Goal: Transaction & Acquisition: Book appointment/travel/reservation

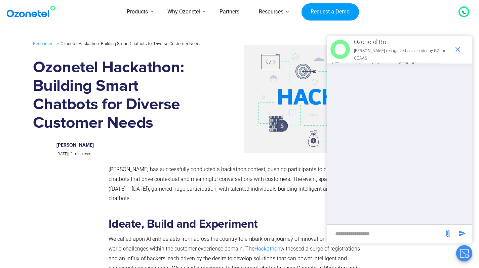
click at [458, 47] on icon "end chat or minimize" at bounding box center [458, 49] width 5 height 5
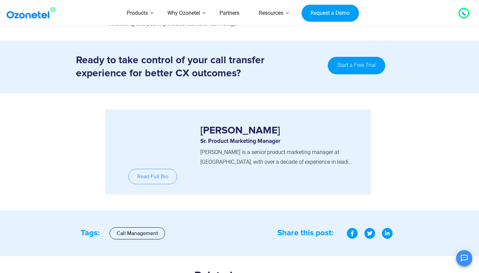
scroll to position [851, 0]
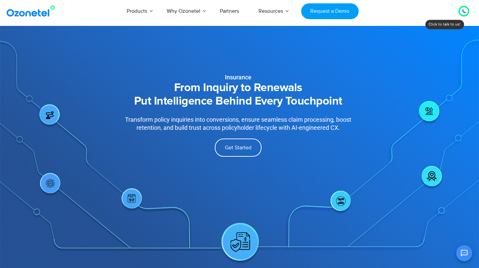
drag, startPoint x: 225, startPoint y: 77, endPoint x: 344, endPoint y: 104, distance: 122.3
click at [344, 104] on div "Insurance From Inquiry to Renewals Put Intelligence Behind Every Touchpoint Tra…" at bounding box center [238, 100] width 300 height 138
click at [186, 105] on h2 "From Inquiry to Renewals Put Intelligence Behind Every Touchpoint" at bounding box center [239, 94] width 280 height 27
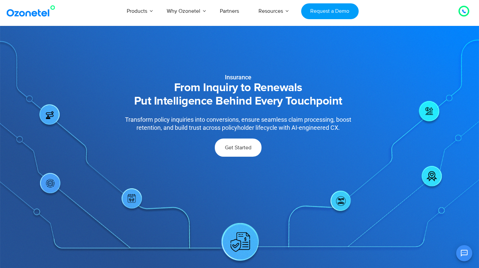
click at [229, 148] on span "Get Started" at bounding box center [238, 147] width 27 height 5
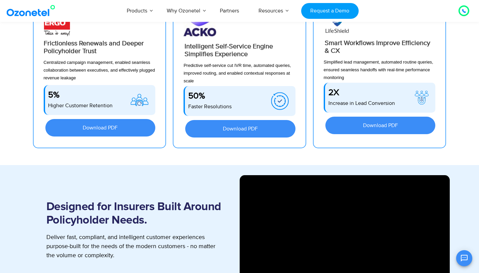
scroll to position [616, 0]
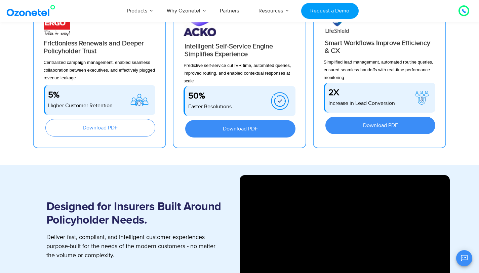
click at [127, 128] on span "Download PDF" at bounding box center [100, 127] width 91 height 5
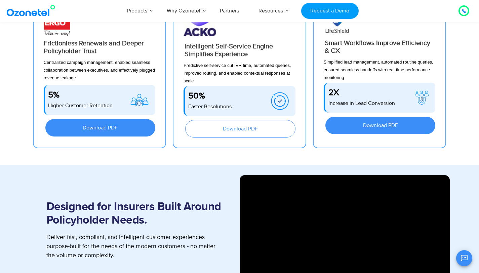
click at [219, 131] on span "Download PDF" at bounding box center [240, 128] width 91 height 5
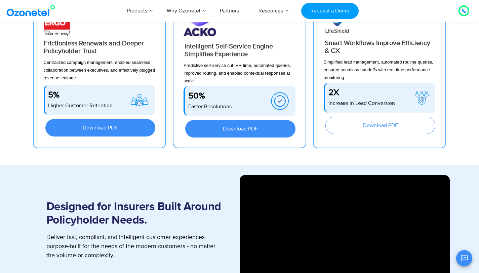
click at [360, 123] on span "Download PDF" at bounding box center [380, 125] width 91 height 5
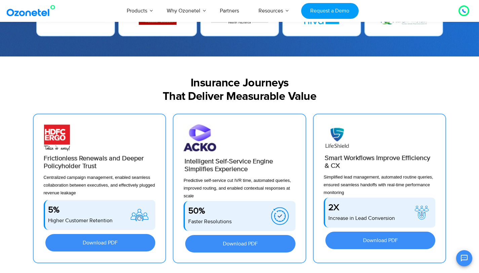
scroll to position [536, 0]
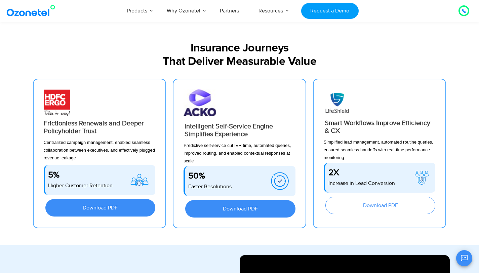
click at [377, 206] on span "Download PDF" at bounding box center [380, 205] width 35 height 5
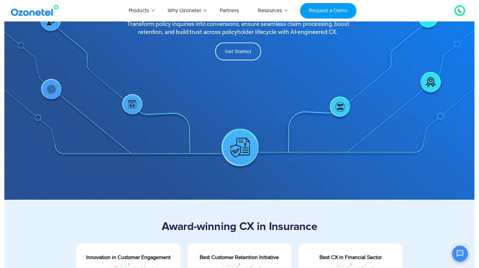
scroll to position [0, 0]
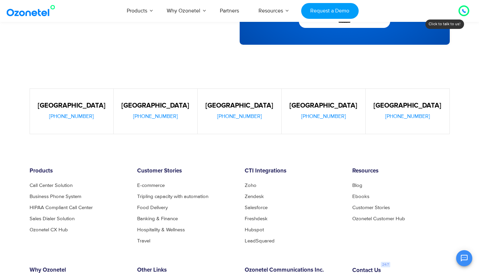
scroll to position [297, 0]
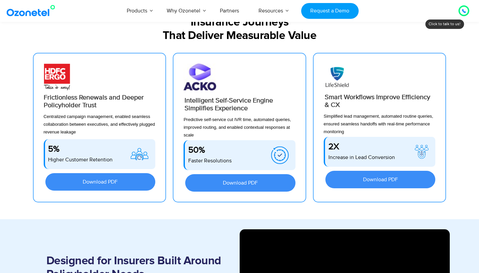
scroll to position [574, 0]
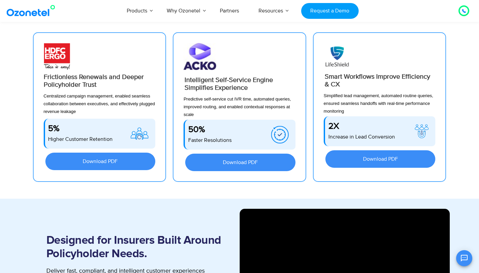
scroll to position [639, 0]
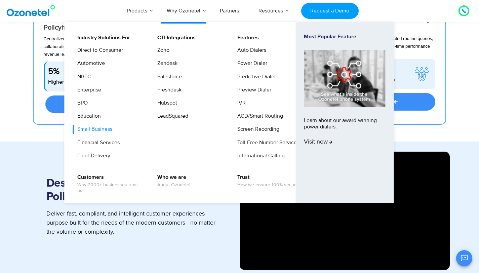
click at [92, 129] on link "Small Business" at bounding box center [93, 129] width 40 height 8
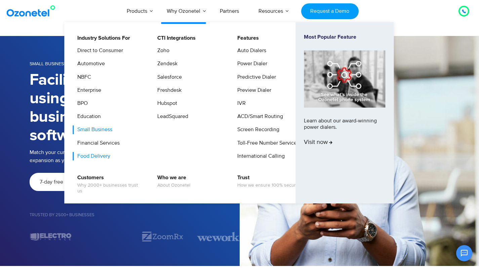
click at [87, 155] on link "Food Delivery" at bounding box center [92, 156] width 38 height 8
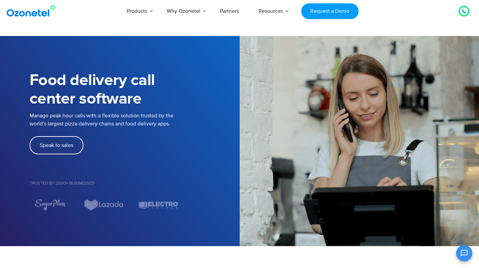
click at [33, 8] on img at bounding box center [32, 11] width 55 height 12
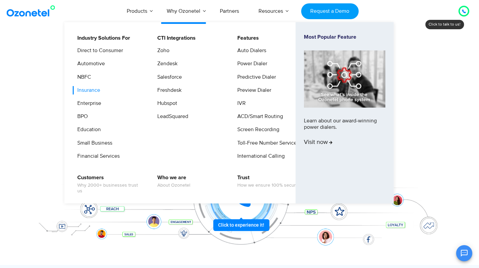
click at [88, 91] on link "Insurance" at bounding box center [87, 90] width 28 height 8
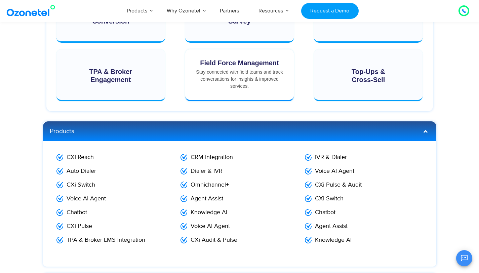
scroll to position [1212, 0]
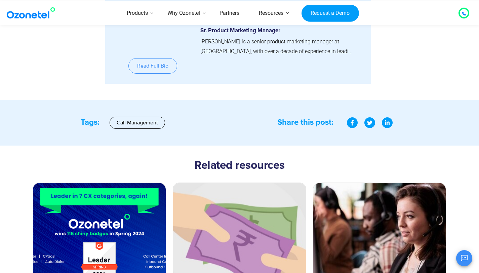
scroll to position [868, 0]
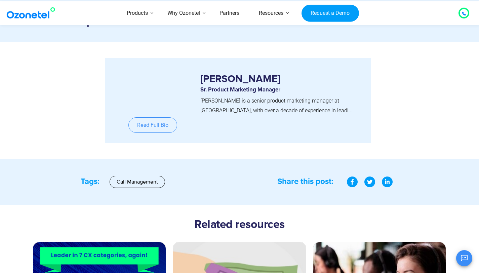
click at [151, 83] on img at bounding box center [153, 89] width 42 height 42
click at [158, 121] on link "Read Full Bio" at bounding box center [153, 124] width 49 height 15
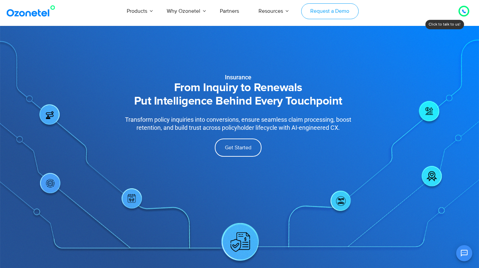
click at [329, 13] on link "Request a Demo" at bounding box center [330, 11] width 58 height 16
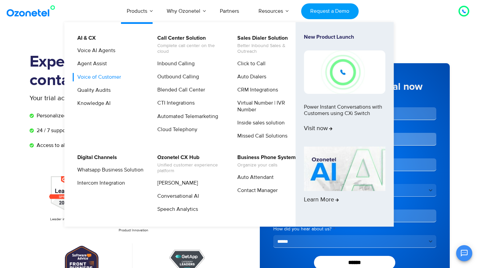
click at [93, 75] on link "Voice of Customer" at bounding box center [97, 77] width 49 height 8
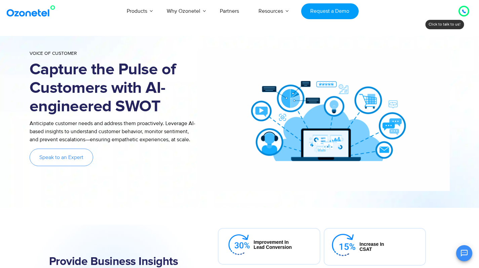
click at [67, 156] on span "Speak to an Expert" at bounding box center [61, 157] width 44 height 5
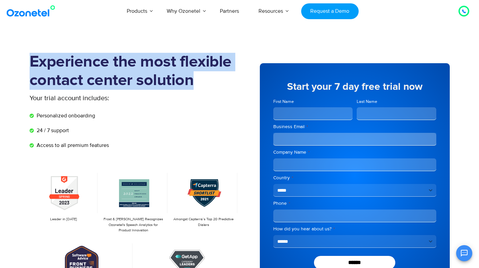
drag, startPoint x: 30, startPoint y: 59, endPoint x: 196, endPoint y: 83, distance: 167.9
click at [196, 83] on h1 "Experience the most flexible contact center solution" at bounding box center [135, 71] width 210 height 37
click at [170, 79] on h1 "Experience the most flexible contact center solution" at bounding box center [135, 71] width 210 height 37
drag, startPoint x: 198, startPoint y: 85, endPoint x: 33, endPoint y: 62, distance: 167.1
click at [33, 62] on h1 "Experience the most flexible contact center solution" at bounding box center [135, 71] width 210 height 37
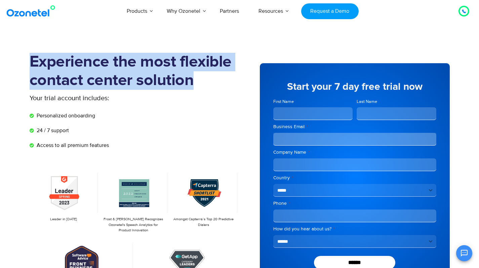
click at [39, 83] on h1 "Experience the most flexible contact center solution" at bounding box center [135, 71] width 210 height 37
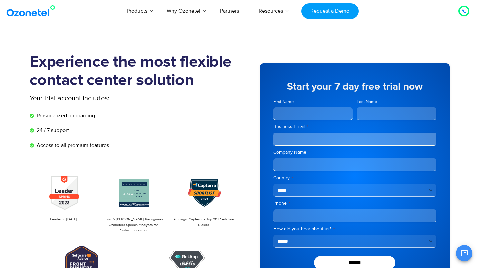
click at [58, 100] on p "Your trial account includes:" at bounding box center [110, 98] width 160 height 10
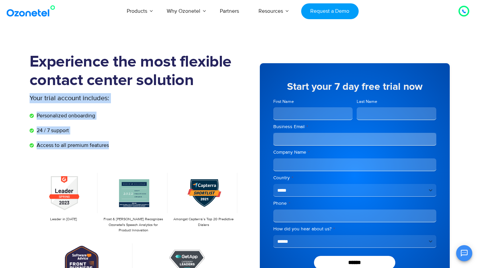
drag, startPoint x: 112, startPoint y: 145, endPoint x: 23, endPoint y: 96, distance: 101.2
click at [23, 96] on section "Experience the most flexible contact center solution Your trial account include…" at bounding box center [239, 185] width 479 height 299
click at [66, 122] on li "Personalized onboarding" at bounding box center [135, 117] width 210 height 11
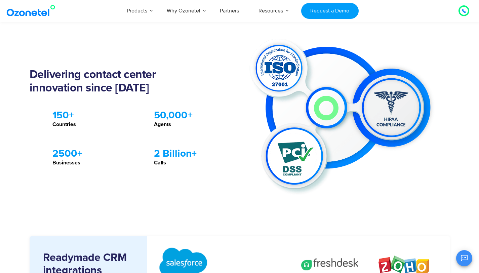
scroll to position [648, 0]
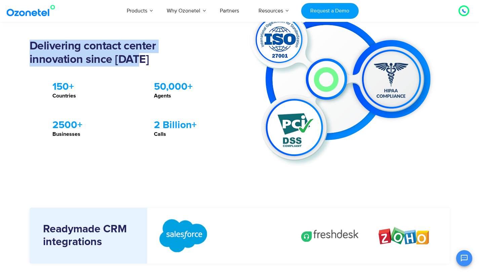
drag, startPoint x: 28, startPoint y: 44, endPoint x: 141, endPoint y: 60, distance: 113.8
click at [141, 60] on div "Delivering contact center innovation since 2007 .st0{fill:#ED1C24 !important;} …" at bounding box center [240, 89] width 431 height 164
click at [141, 60] on h2 "Delivering contact center innovation since [DATE]" at bounding box center [118, 53] width 177 height 27
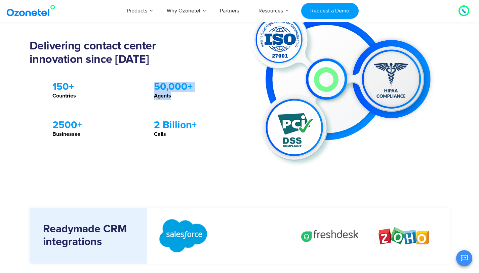
drag, startPoint x: 153, startPoint y: 83, endPoint x: 178, endPoint y: 95, distance: 26.8
click at [178, 95] on div ".stt0{fill:#ED1C24 !important;} .stt1{fill:#282560 !important;} 50,000+ Agents" at bounding box center [178, 91] width 95 height 18
click at [83, 122] on h3 "2500+" at bounding box center [88, 125] width 72 height 10
drag, startPoint x: 154, startPoint y: 119, endPoint x: 177, endPoint y: 144, distance: 34.1
click at [177, 144] on div "Delivering contact center innovation since 2007 .st0{fill:#ED1C24 !important;} …" at bounding box center [135, 89] width 210 height 164
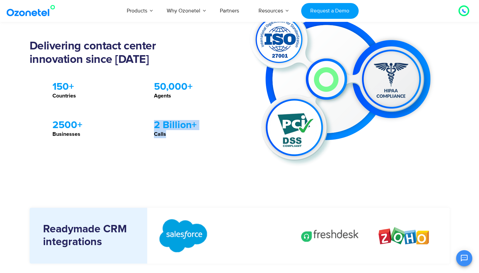
click at [160, 137] on p "Calls" at bounding box center [190, 134] width 72 height 8
drag, startPoint x: 155, startPoint y: 84, endPoint x: 192, endPoint y: 85, distance: 37.7
click at [192, 85] on h3 "50,000+" at bounding box center [190, 87] width 72 height 10
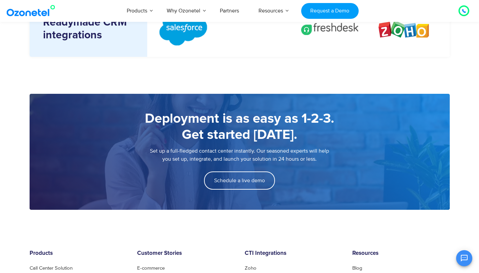
scroll to position [872, 0]
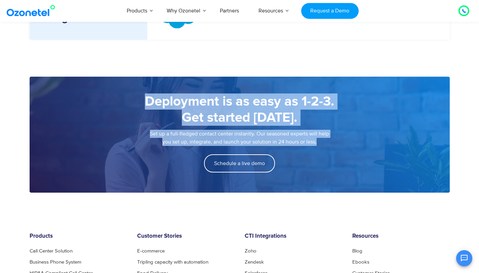
drag, startPoint x: 151, startPoint y: 103, endPoint x: 326, endPoint y: 148, distance: 181.5
click at [326, 148] on div "Deployment is as easy as 1-2-3. Get started today. Set up a full-fledged contac…" at bounding box center [240, 135] width 421 height 116
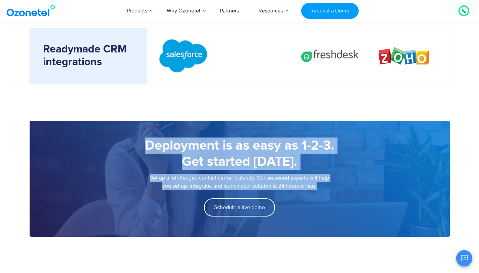
scroll to position [828, 0]
click at [243, 146] on h5 "Deployment is as easy as 1-2-3. Get started today." at bounding box center [240, 154] width 394 height 32
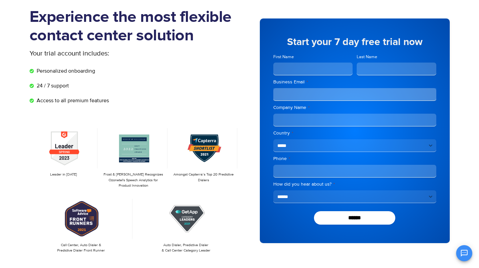
scroll to position [0, 0]
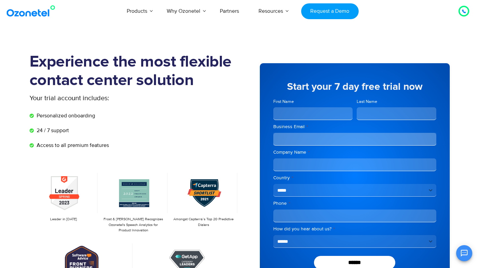
click at [20, 12] on img at bounding box center [32, 11] width 55 height 12
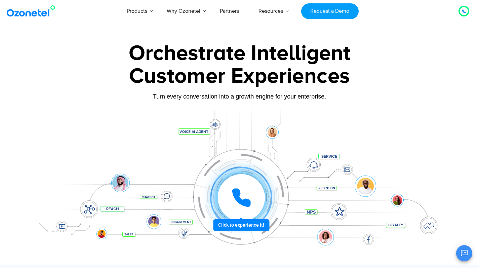
click at [331, 15] on link "Request a Demo" at bounding box center [330, 11] width 58 height 16
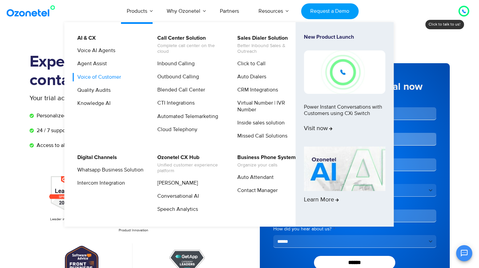
click at [92, 75] on link "Voice of Customer" at bounding box center [97, 77] width 49 height 8
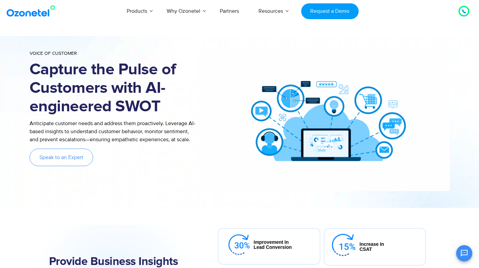
click at [49, 160] on span "Speak to an Expert" at bounding box center [61, 157] width 44 height 5
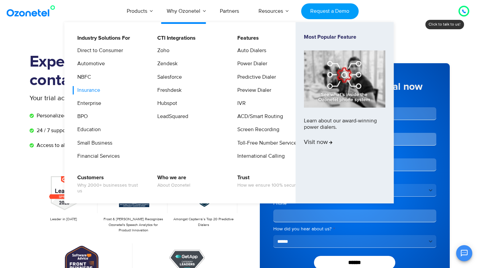
click at [90, 88] on link "Insurance" at bounding box center [87, 90] width 28 height 8
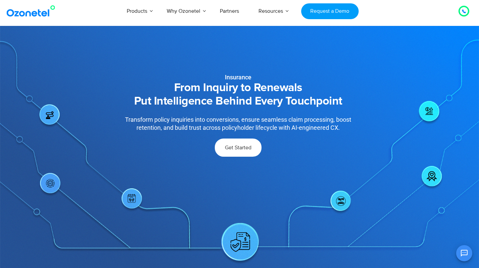
click at [239, 147] on span "Get Started" at bounding box center [238, 147] width 27 height 5
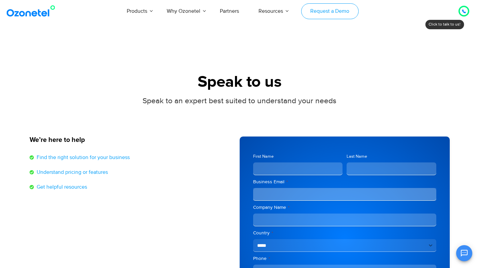
click at [337, 14] on link "Request a Demo" at bounding box center [330, 11] width 58 height 16
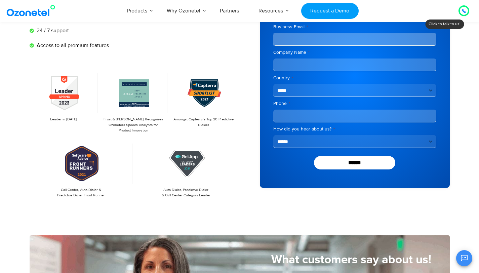
scroll to position [100, 0]
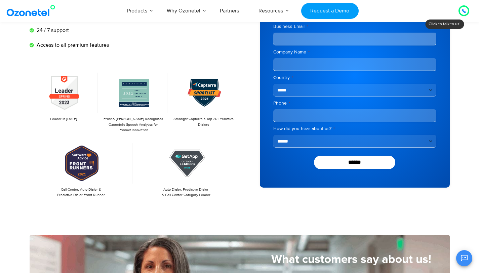
click at [295, 142] on select "**********" at bounding box center [355, 141] width 163 height 13
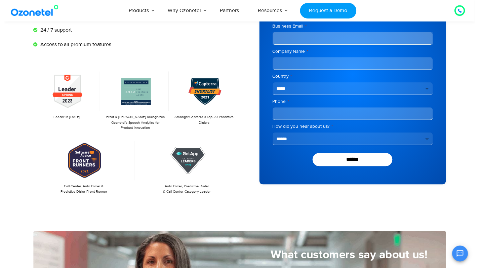
scroll to position [0, 0]
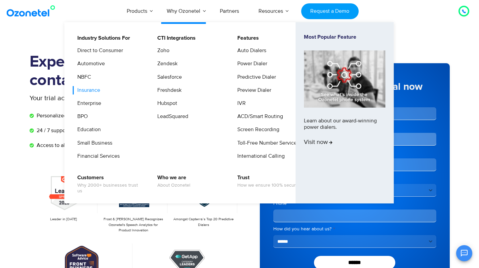
click at [91, 91] on link "Insurance" at bounding box center [87, 90] width 28 height 8
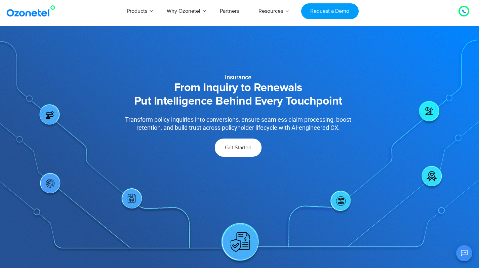
click at [236, 151] on link "Get Started" at bounding box center [238, 148] width 47 height 18
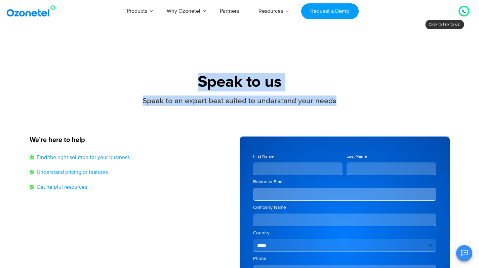
drag, startPoint x: 194, startPoint y: 81, endPoint x: 342, endPoint y: 104, distance: 149.8
click at [342, 104] on div "Speak to us Speak to an expert best suited to understand your needs" at bounding box center [240, 98] width 421 height 50
click at [181, 102] on span "Speak to an expert best suited to understand your needs" at bounding box center [240, 100] width 194 height 9
drag, startPoint x: 195, startPoint y: 81, endPoint x: 361, endPoint y: 109, distance: 167.9
click at [361, 109] on div "Speak to us Speak to an expert best suited to understand your needs" at bounding box center [240, 98] width 421 height 50
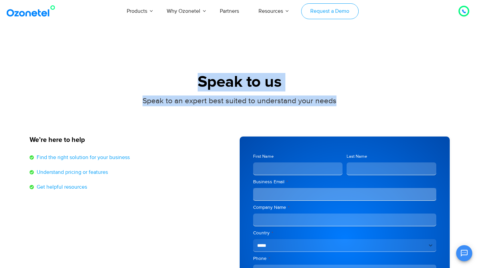
click at [343, 11] on link "Request a Demo" at bounding box center [330, 11] width 58 height 16
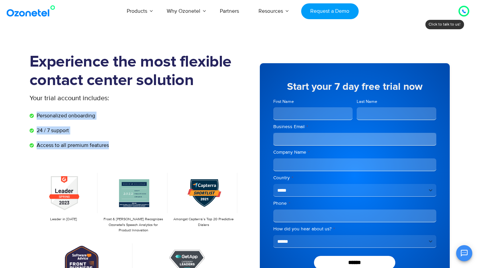
drag, startPoint x: 111, startPoint y: 146, endPoint x: 37, endPoint y: 113, distance: 81.0
click at [37, 113] on ul "Personalized onboarding 24 / 7 support Access to all premium features" at bounding box center [135, 131] width 210 height 38
click at [137, 118] on li "Personalized onboarding" at bounding box center [135, 117] width 210 height 11
drag, startPoint x: 110, startPoint y: 146, endPoint x: 35, endPoint y: 116, distance: 80.8
click at [35, 116] on ul "Personalized onboarding 24 / 7 support Access to all premium features" at bounding box center [135, 131] width 210 height 38
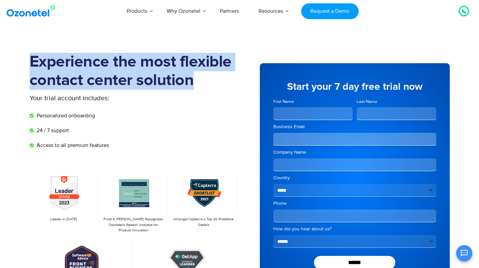
drag, startPoint x: 32, startPoint y: 60, endPoint x: 192, endPoint y: 87, distance: 161.7
click at [192, 87] on h1 "Experience the most flexible contact center solution" at bounding box center [135, 71] width 210 height 37
click at [184, 84] on h1 "Experience the most flexible contact center solution" at bounding box center [135, 71] width 210 height 37
drag, startPoint x: 29, startPoint y: 61, endPoint x: 181, endPoint y: 82, distance: 153.6
click at [181, 82] on div "Experience the most flexible contact center solution Your trial account include…" at bounding box center [240, 175] width 431 height 245
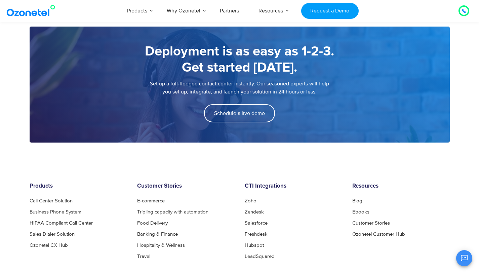
scroll to position [915, 0]
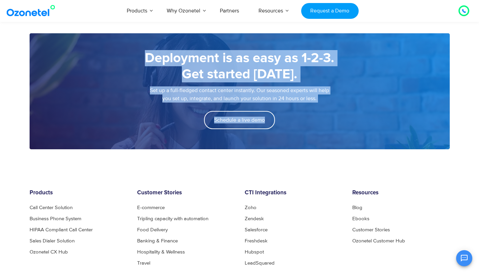
drag, startPoint x: 146, startPoint y: 58, endPoint x: 344, endPoint y: 117, distance: 205.8
click at [344, 117] on div "Deployment is as easy as 1-2-3. Get started [DATE]. Set up a full-fledged conta…" at bounding box center [240, 91] width 421 height 116
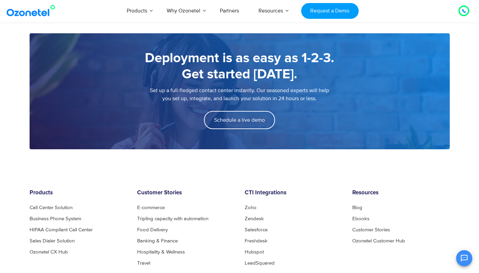
click at [289, 115] on div "Schedule a live demo" at bounding box center [240, 120] width 394 height 18
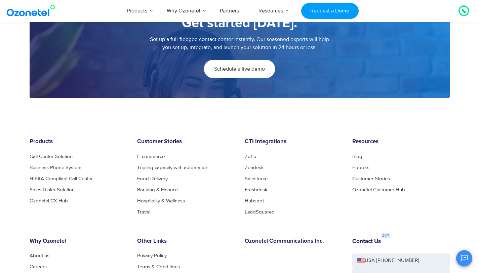
click at [248, 69] on span "Schedule a live demo" at bounding box center [239, 68] width 51 height 5
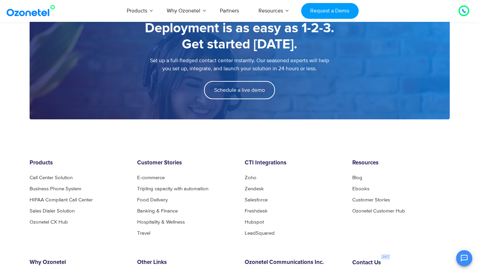
scroll to position [911, 0]
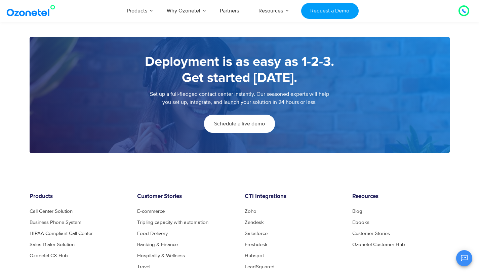
click at [236, 127] on link "Schedule a live demo" at bounding box center [239, 124] width 71 height 18
click at [237, 123] on span "Schedule a live demo" at bounding box center [239, 123] width 51 height 5
click at [193, 106] on div "Set up a full-fledged contact center instantly. Our seasoned experts will help …" at bounding box center [240, 102] width 394 height 25
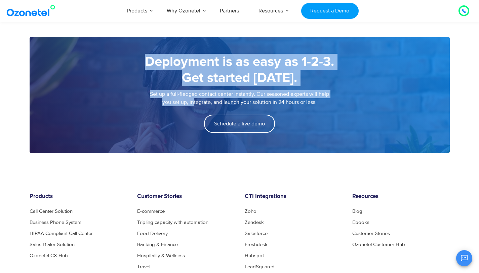
drag, startPoint x: 193, startPoint y: 103, endPoint x: 276, endPoint y: 136, distance: 89.4
click at [276, 136] on div "Deployment is as easy as 1-2-3. Get started [DATE]. Set up a full-fledged conta…" at bounding box center [240, 95] width 421 height 116
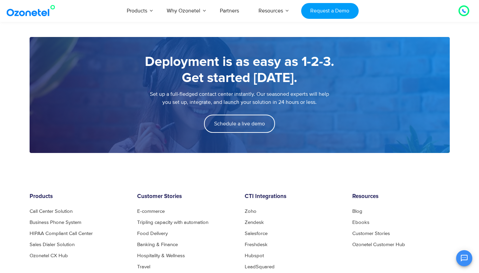
click at [281, 132] on div "Schedule a live demo" at bounding box center [240, 124] width 394 height 18
drag, startPoint x: 284, startPoint y: 130, endPoint x: 196, endPoint y: 111, distance: 90.5
click at [196, 111] on div "Deployment is as easy as 1-2-3. Get started [DATE]. Set up a full-fledged conta…" at bounding box center [240, 95] width 421 height 116
click at [197, 112] on div "Set up a full-fledged contact center instantly. Our seasoned experts will help …" at bounding box center [240, 102] width 394 height 25
click at [236, 122] on span "Schedule a live demo" at bounding box center [239, 123] width 51 height 5
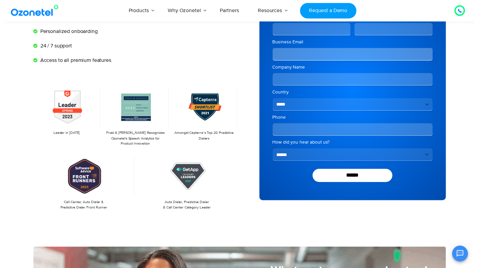
scroll to position [0, 0]
